Goal: Use online tool/utility: Utilize a website feature to perform a specific function

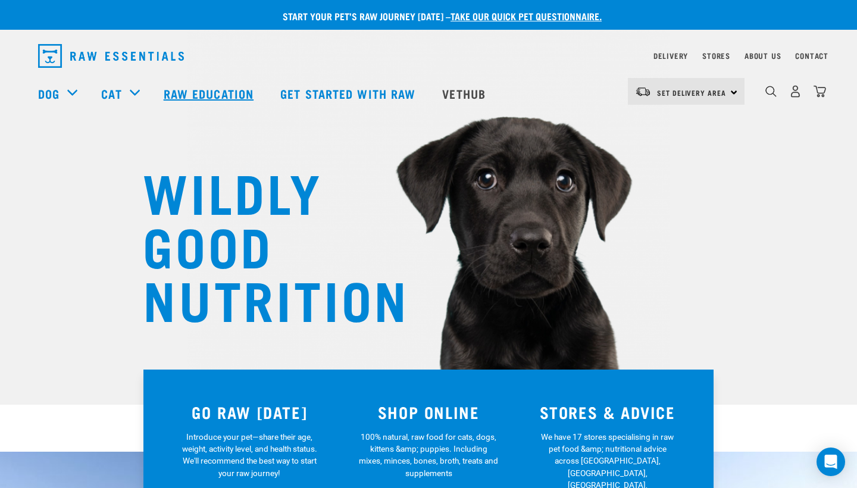
click at [227, 88] on link "Raw Education" at bounding box center [210, 94] width 117 height 48
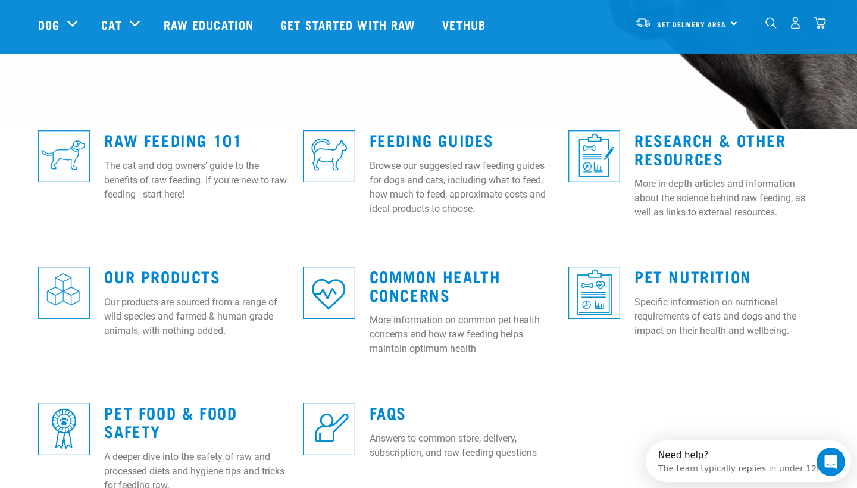
scroll to position [276, 0]
click at [325, 143] on img at bounding box center [329, 156] width 52 height 52
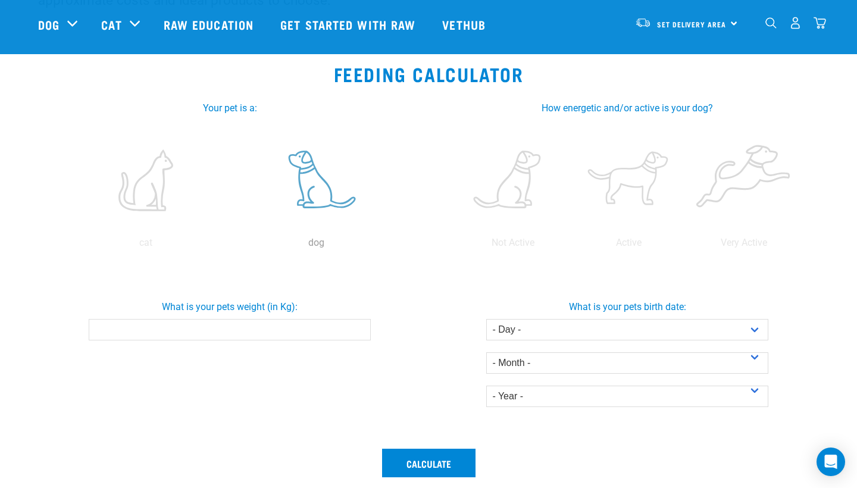
scroll to position [185, 0]
click at [322, 182] on label at bounding box center [316, 179] width 166 height 101
click at [231, 245] on input "radio" at bounding box center [231, 245] width 0 height 0
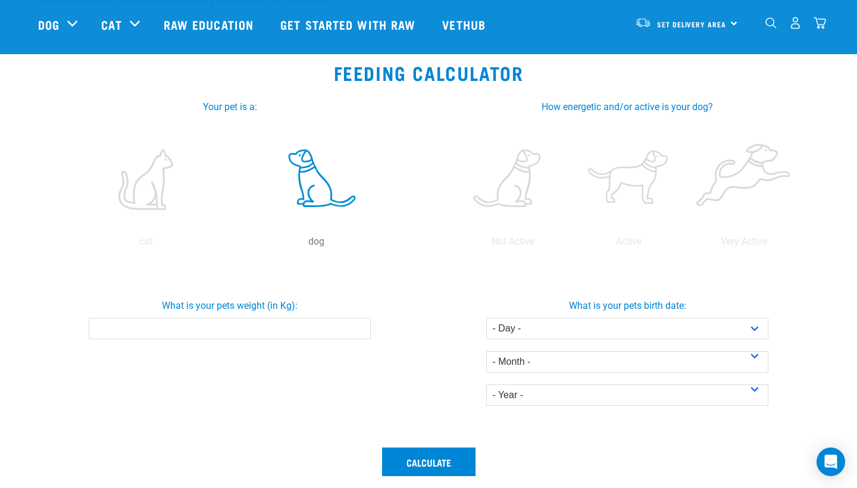
click at [319, 330] on input "What is your pets weight (in Kg):" at bounding box center [230, 328] width 282 height 21
type input "16"
click at [634, 177] on label at bounding box center [628, 179] width 111 height 101
click at [571, 245] on input "radio" at bounding box center [571, 245] width 0 height 0
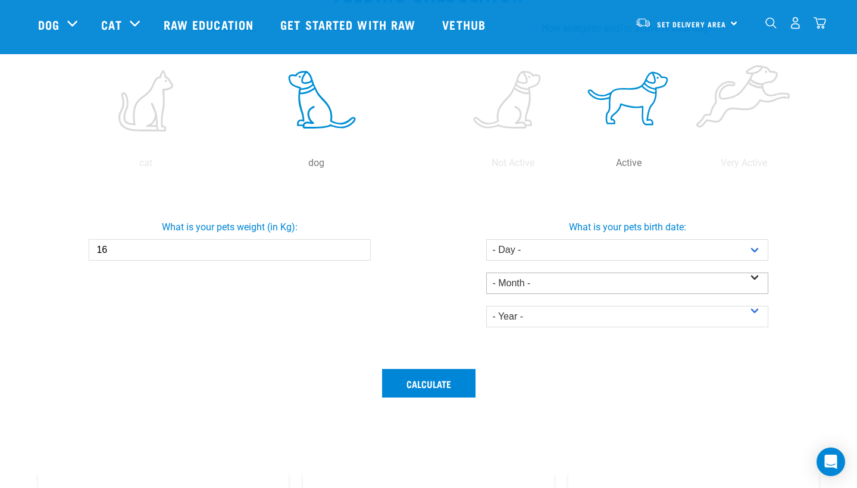
scroll to position [264, 0]
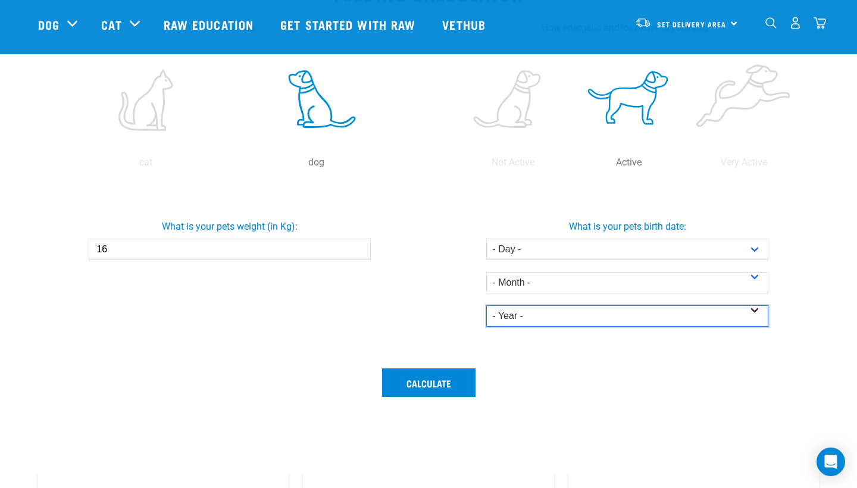
select select "2020"
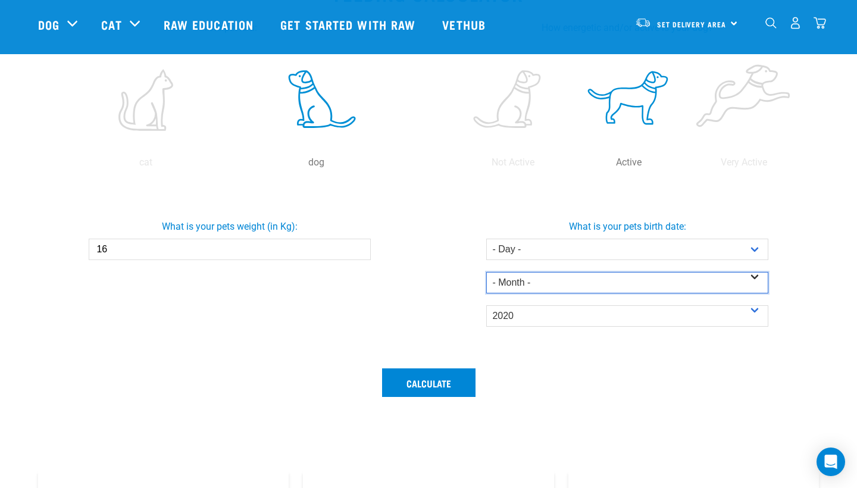
click at [661, 279] on select "- Month - January February March April May June July August September October N…" at bounding box center [627, 282] width 282 height 21
select select "August"
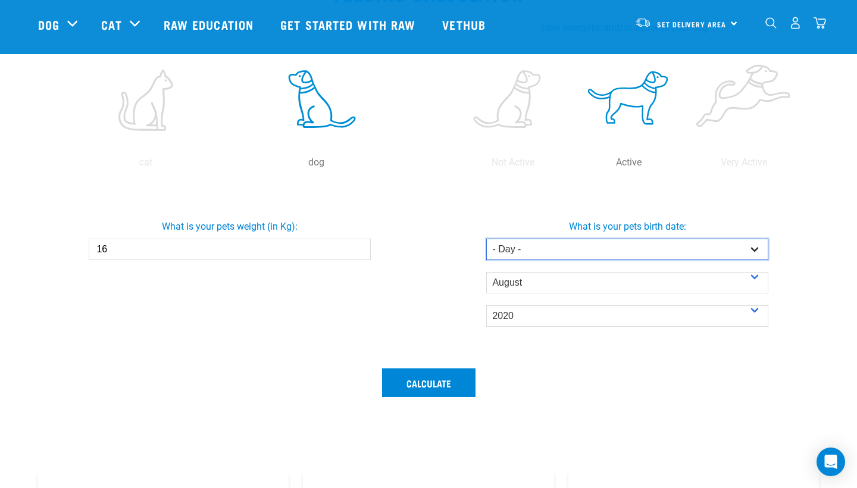
select select "9"
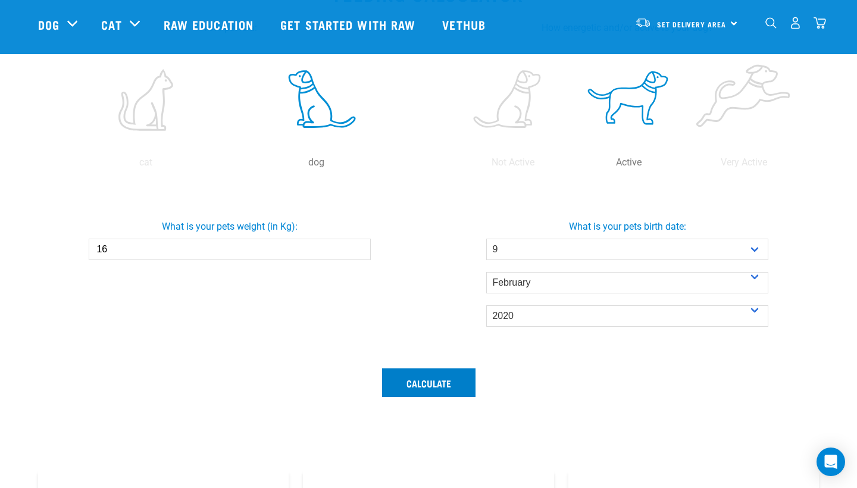
click at [441, 385] on button "Calculate" at bounding box center [428, 383] width 93 height 29
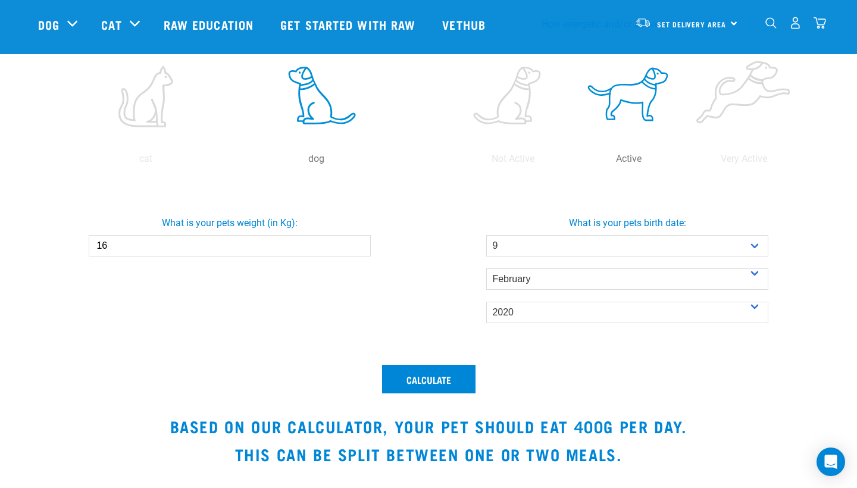
scroll to position [283, 0]
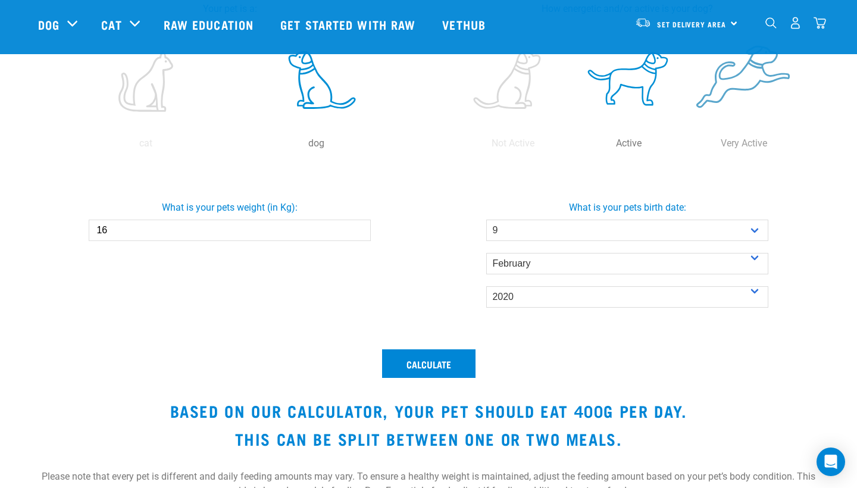
click at [751, 75] on label at bounding box center [744, 80] width 111 height 101
click at [687, 146] on input "radio" at bounding box center [687, 146] width 0 height 0
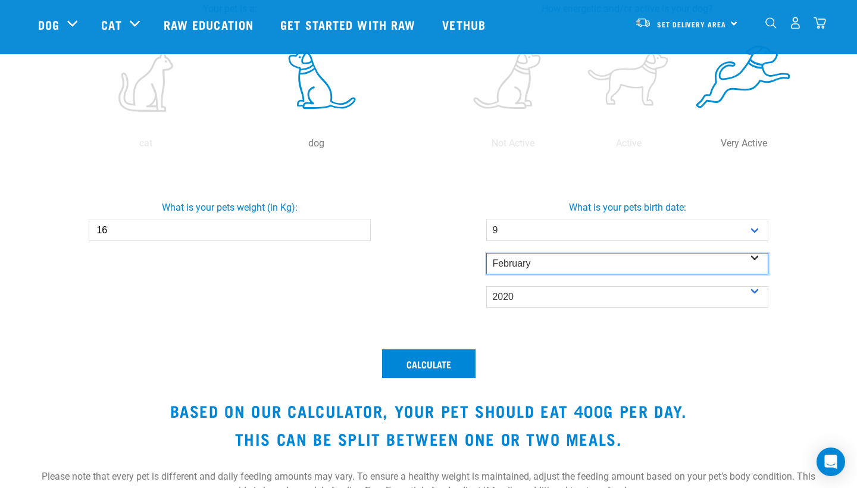
select select "March"
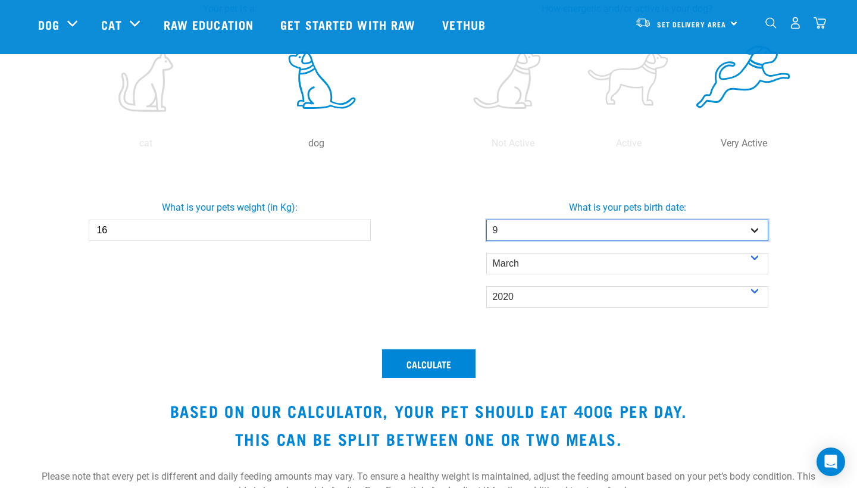
select select "1"
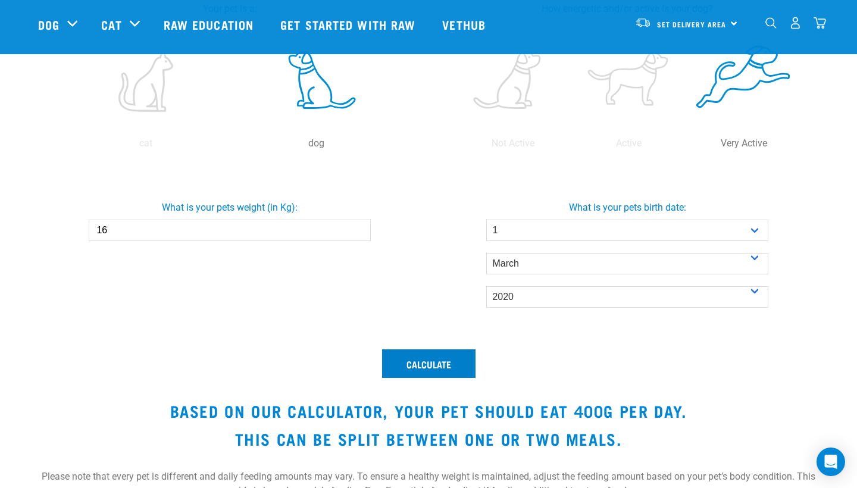
click at [439, 373] on button "Calculate" at bounding box center [428, 364] width 93 height 29
click at [276, 230] on input "16" at bounding box center [230, 230] width 282 height 21
type input "1"
type input "7.5"
click at [401, 370] on button "Calculate" at bounding box center [428, 364] width 93 height 29
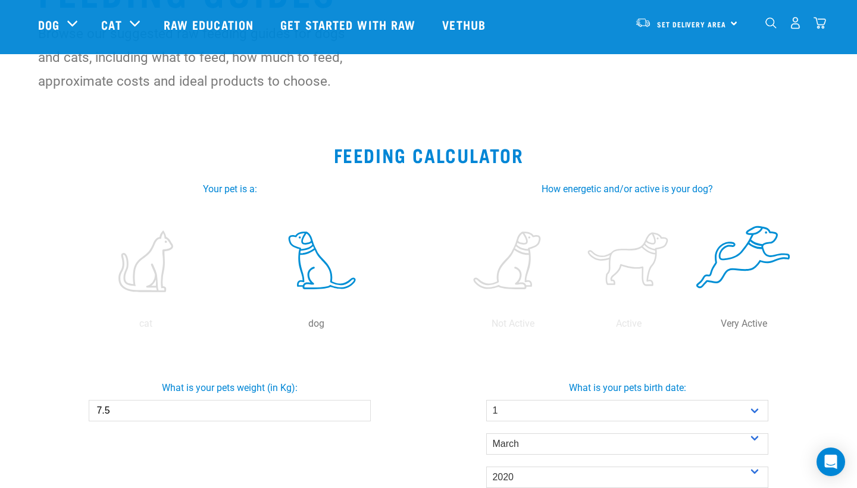
scroll to position [98, 0]
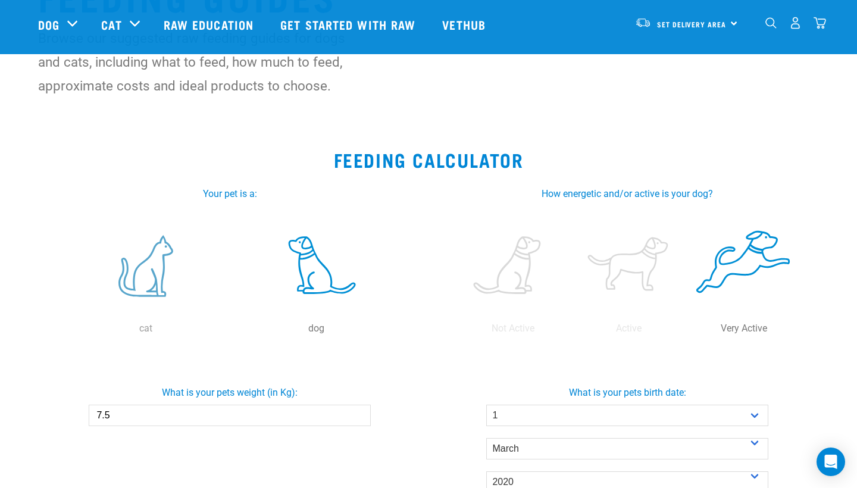
click at [146, 256] on label at bounding box center [146, 266] width 166 height 101
click at [60, 332] on input "radio" at bounding box center [60, 332] width 0 height 0
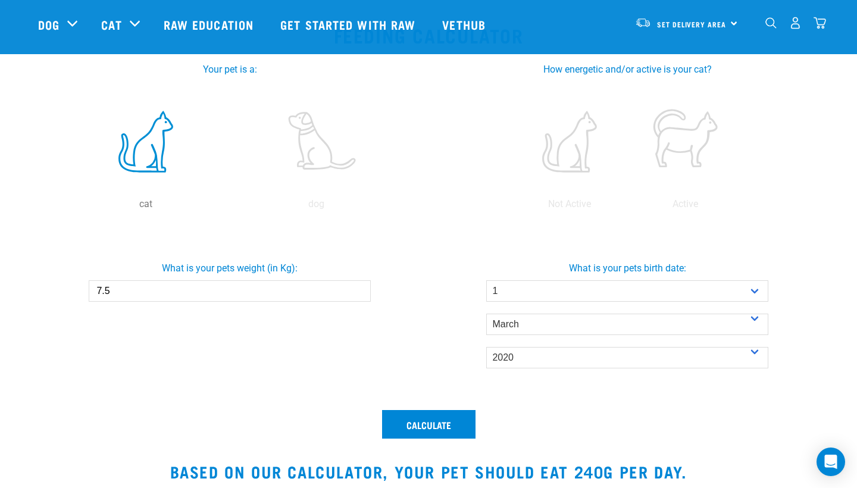
scroll to position [229, 0]
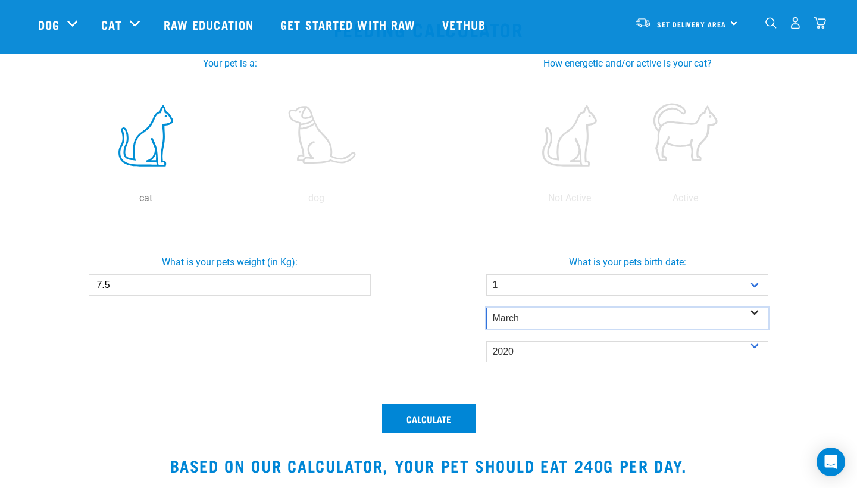
select select "June"
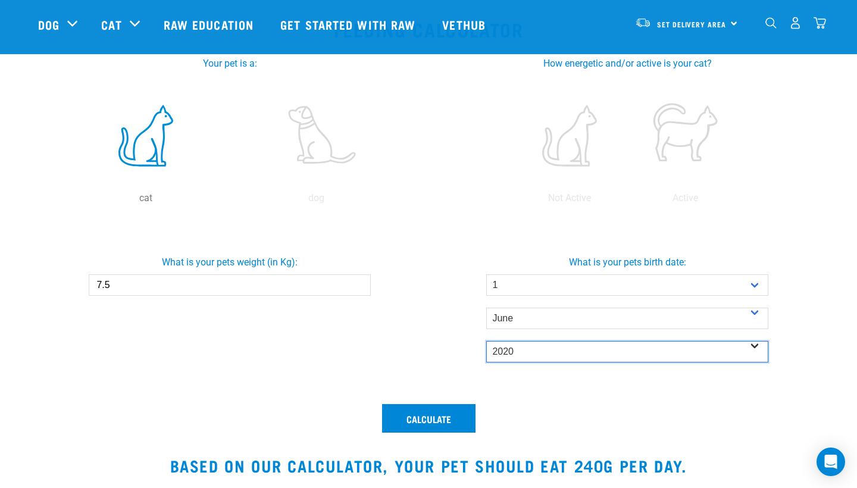
select select "2013"
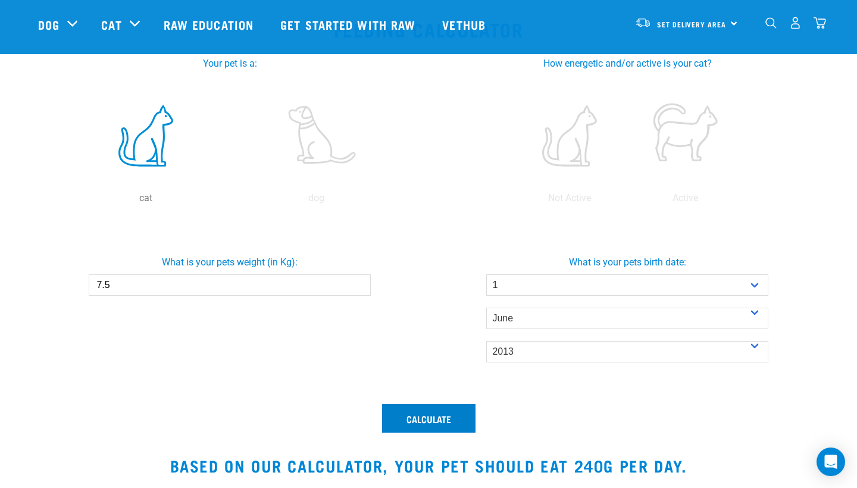
click at [451, 417] on button "Calculate" at bounding box center [428, 418] width 93 height 29
click at [566, 157] on label at bounding box center [569, 135] width 111 height 101
click at [512, 201] on input "radio" at bounding box center [512, 201] width 0 height 0
click at [440, 417] on button "Calculate" at bounding box center [428, 418] width 93 height 29
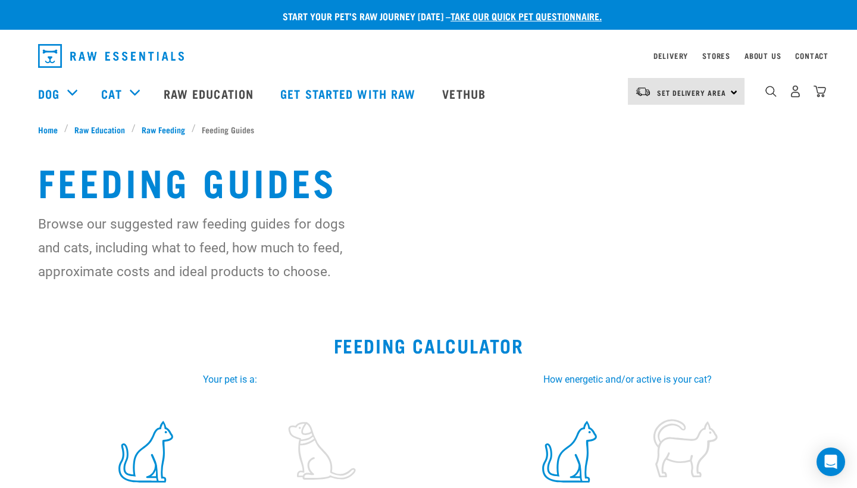
scroll to position [0, 0]
